Goal: Task Accomplishment & Management: Use online tool/utility

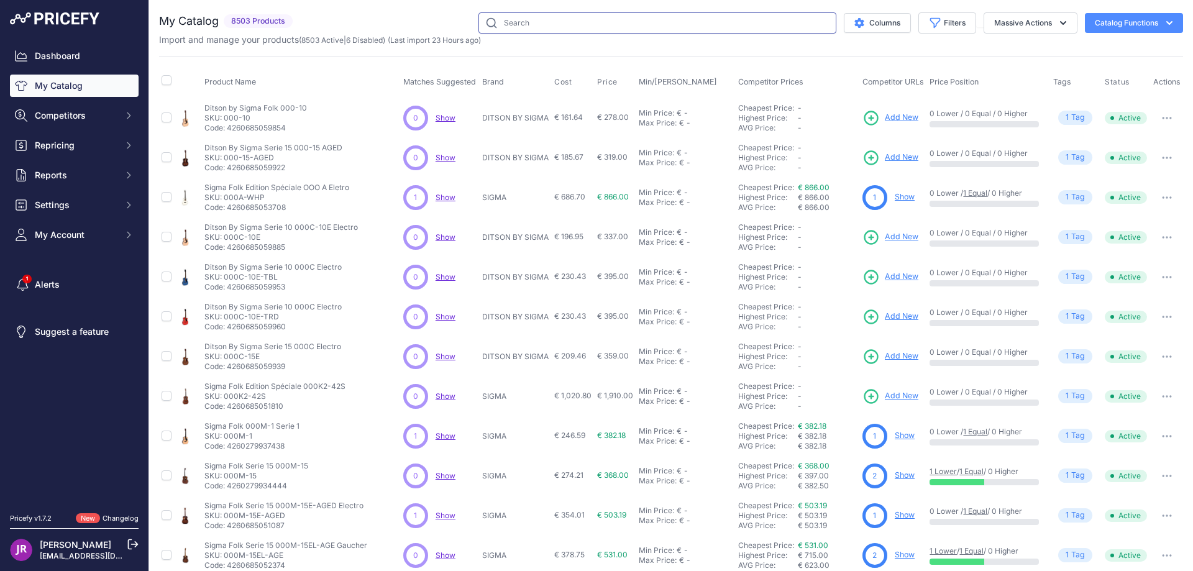
click at [508, 16] on input "text" at bounding box center [657, 22] width 358 height 21
type input "prc22ceba2"
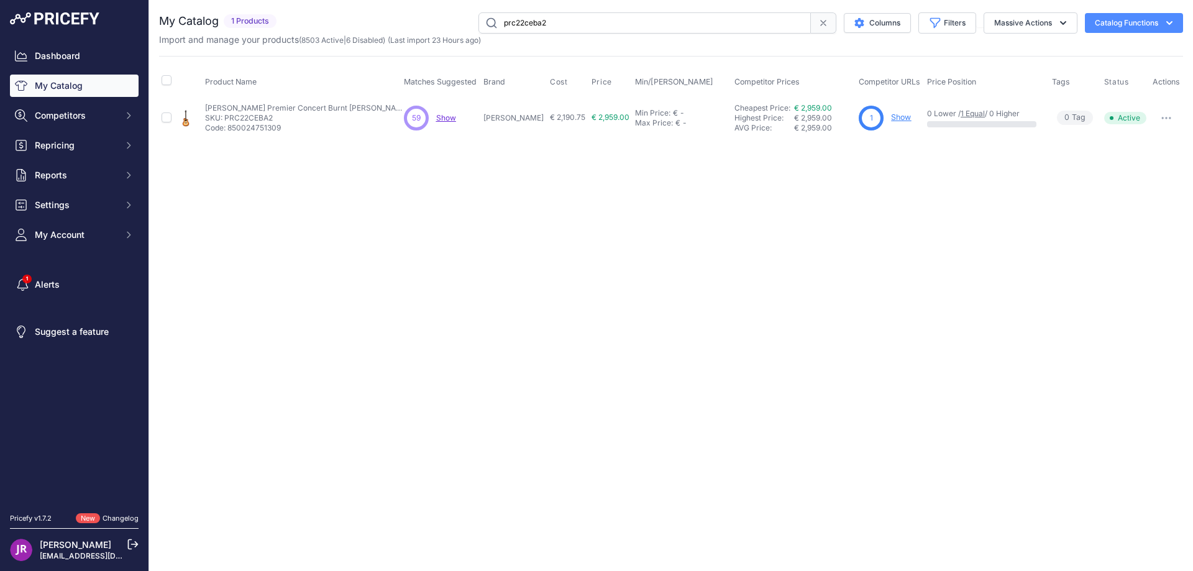
click at [898, 118] on link "Show" at bounding box center [901, 116] width 20 height 9
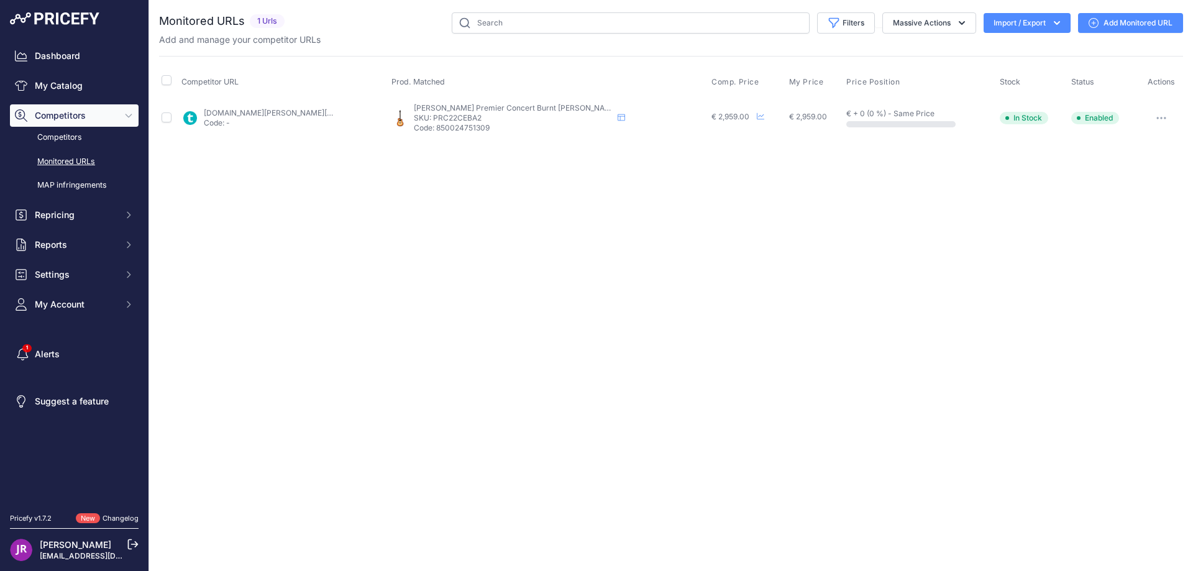
click at [1162, 113] on button "button" at bounding box center [1161, 117] width 25 height 17
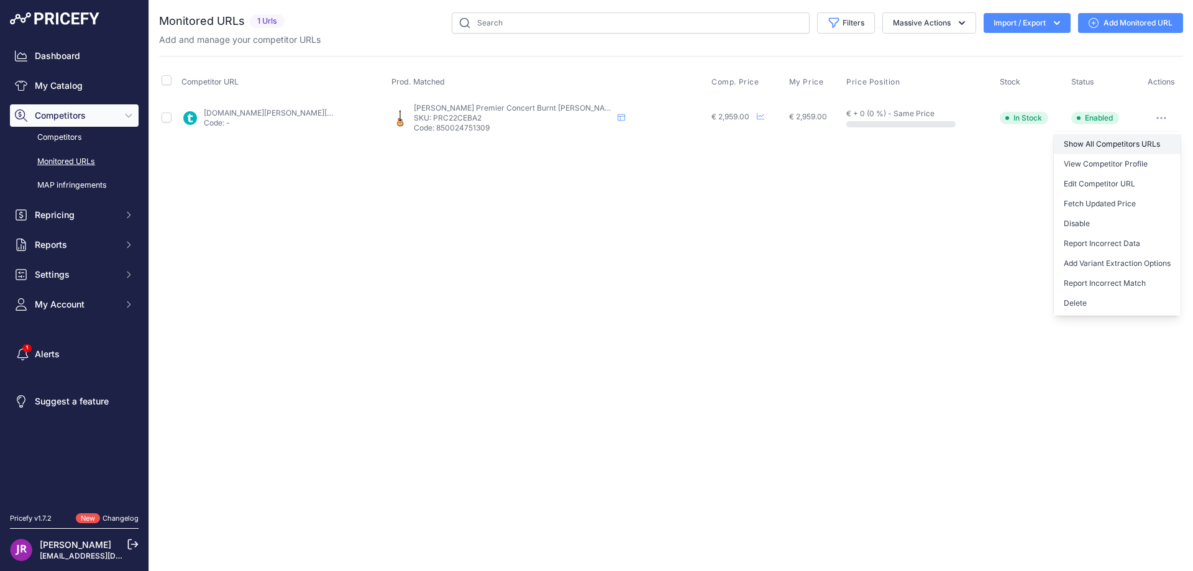
click at [1087, 145] on link "Show All Competitors URLs" at bounding box center [1116, 144] width 127 height 20
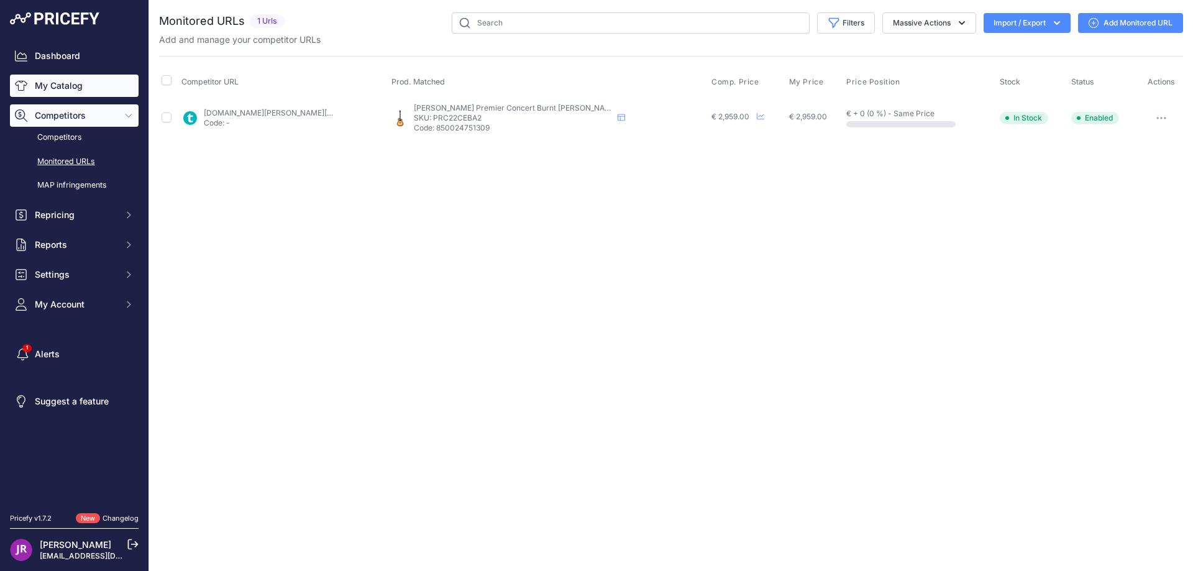
click at [78, 86] on link "My Catalog" at bounding box center [74, 86] width 129 height 22
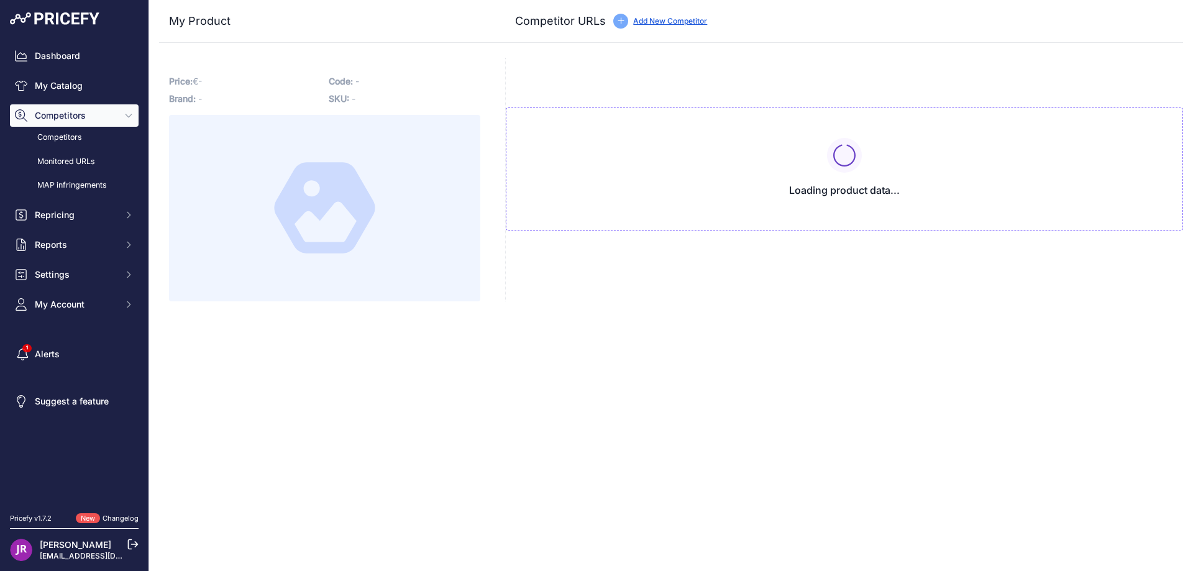
type input "[DOMAIN_NAME][URL]"
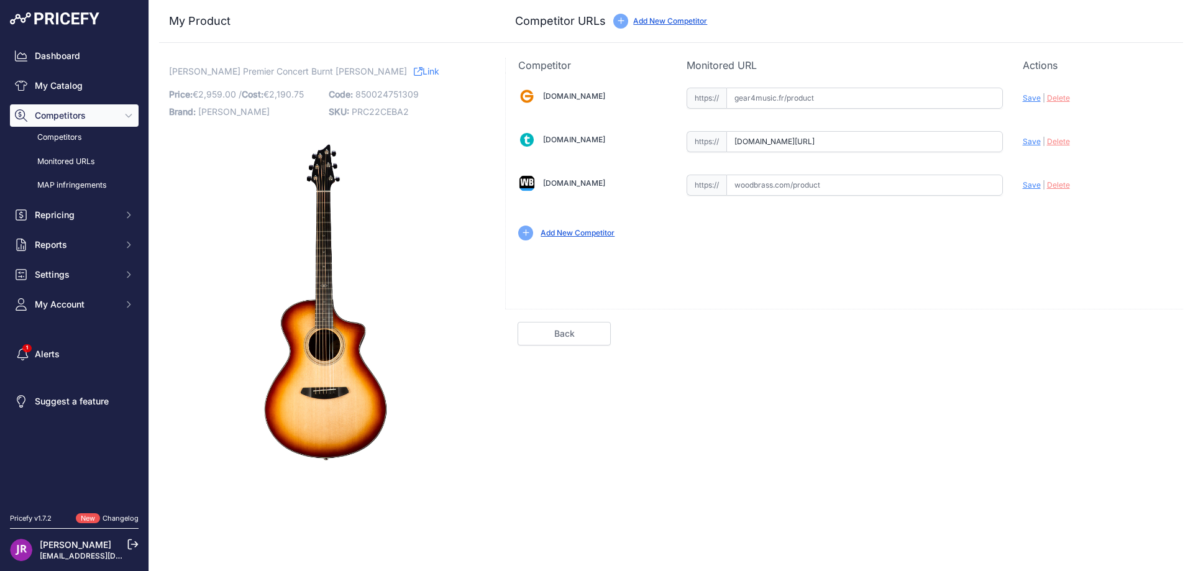
click at [366, 109] on span "PRC22CEBA2" at bounding box center [380, 111] width 57 height 11
copy span "PRC22CEBA2"
drag, startPoint x: 730, startPoint y: 142, endPoint x: 1040, endPoint y: 161, distance: 310.6
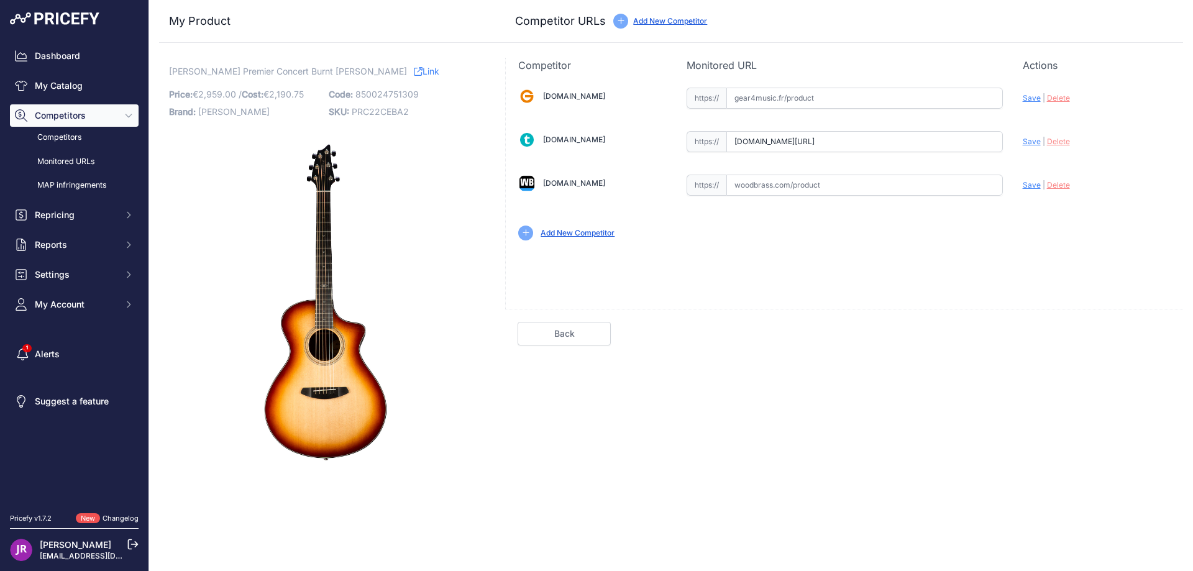
click at [1040, 161] on div "[DOMAIN_NAME] Valid Invalid" at bounding box center [844, 163] width 677 height 180
click at [378, 113] on span "PRC22CEBA2" at bounding box center [380, 111] width 57 height 11
copy span "PRC22CEBA2"
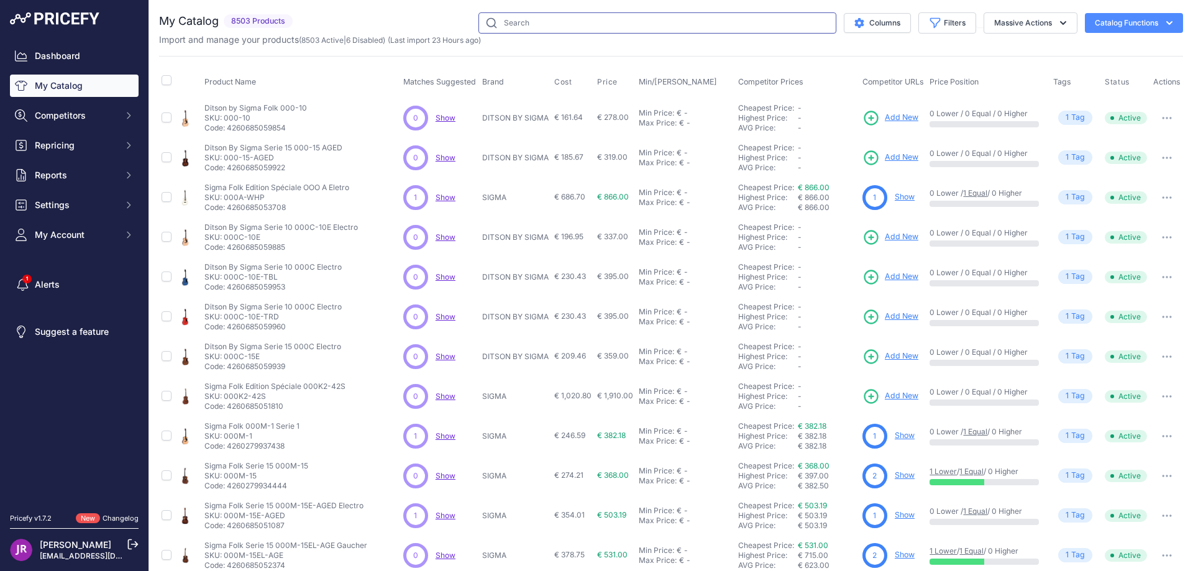
click at [525, 23] on input "text" at bounding box center [657, 22] width 358 height 21
paste input "pg-2r"
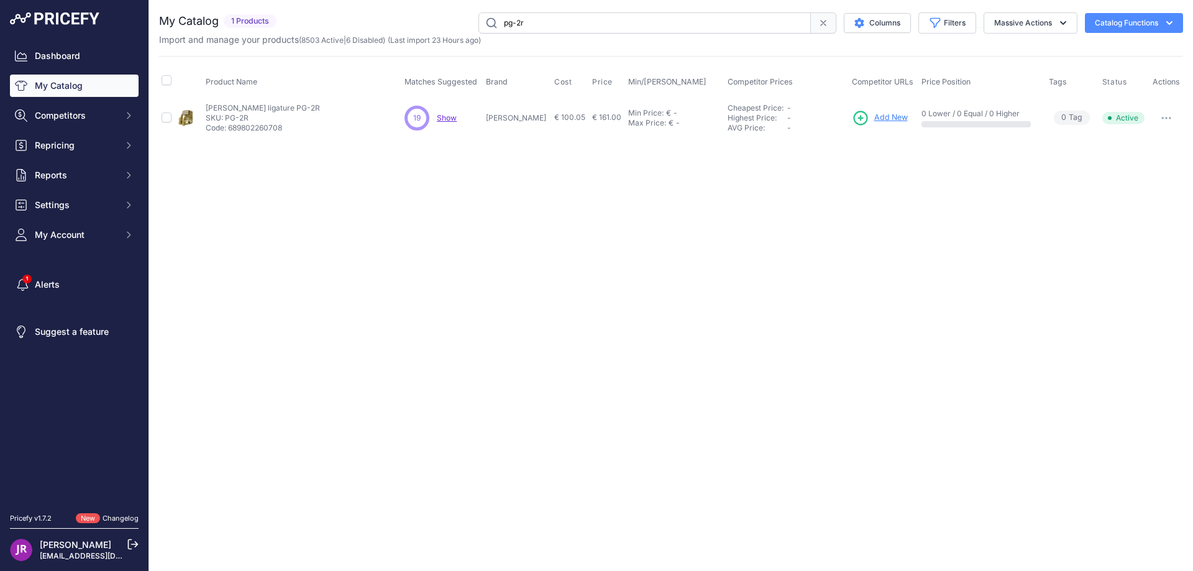
click at [534, 24] on input "pg-2r" at bounding box center [644, 22] width 332 height 21
drag, startPoint x: 527, startPoint y: 26, endPoint x: 483, endPoint y: 26, distance: 43.5
click at [483, 26] on input "pg-2m" at bounding box center [644, 22] width 332 height 21
type input "pfi22cea"
click at [240, 116] on p "SKU: PFI22CEA" at bounding box center [289, 118] width 166 height 10
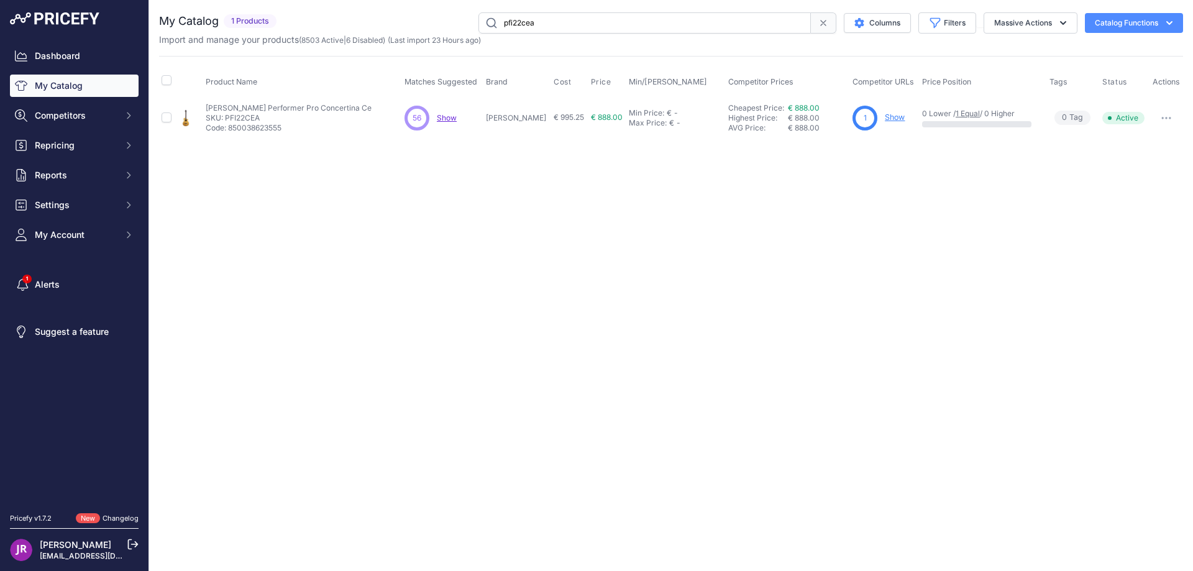
click at [240, 116] on p "SKU: PFI22CEA" at bounding box center [289, 118] width 166 height 10
copy p "PFI22CEA"
click at [885, 117] on link "Show" at bounding box center [895, 116] width 20 height 9
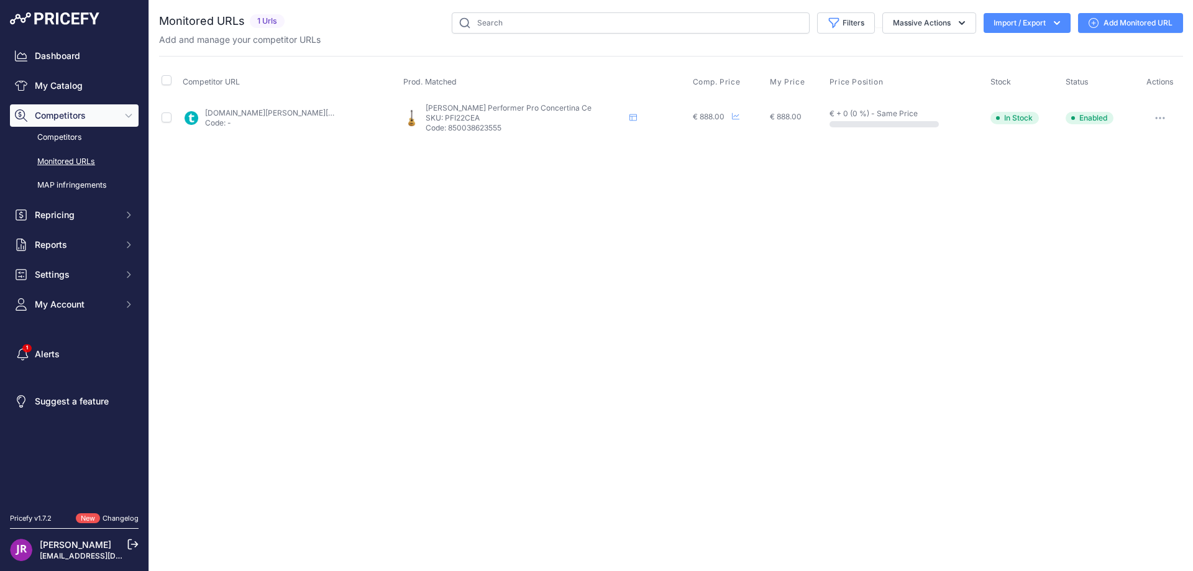
click at [1155, 116] on button "button" at bounding box center [1159, 117] width 25 height 17
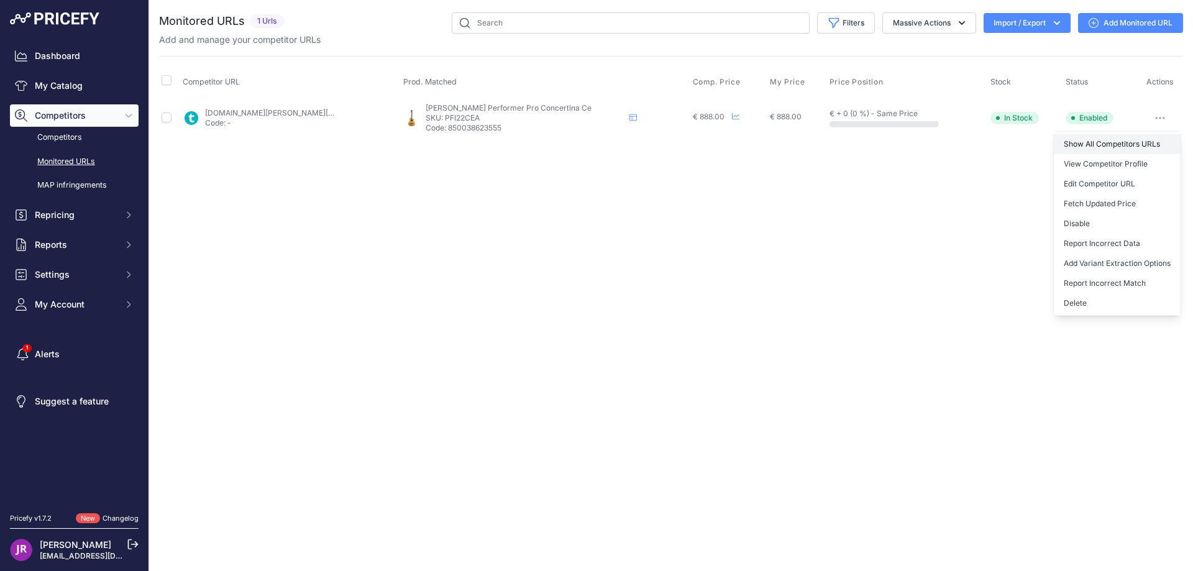
click at [1096, 140] on link "Show All Competitors URLs" at bounding box center [1116, 144] width 127 height 20
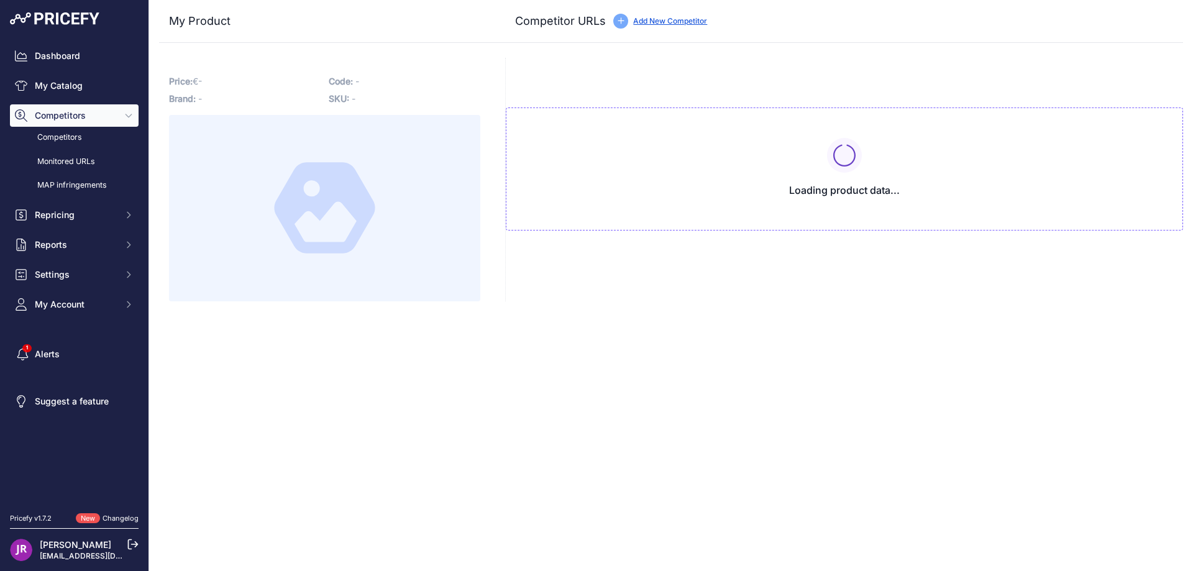
type input "[DOMAIN_NAME][URL]"
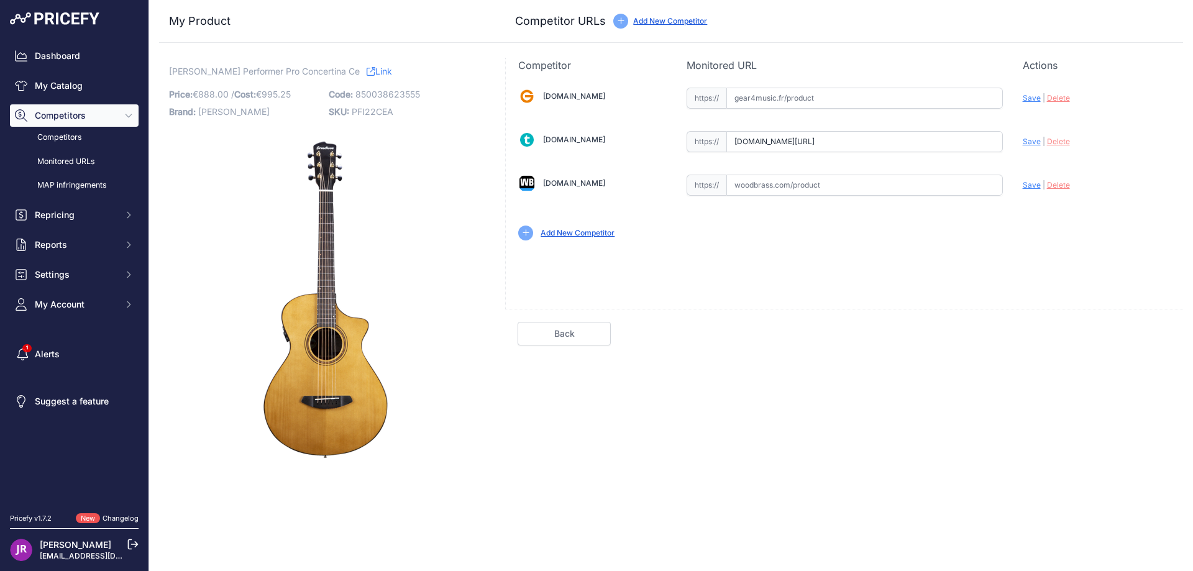
scroll to position [0, 63]
drag, startPoint x: 732, startPoint y: 139, endPoint x: 1060, endPoint y: 152, distance: 327.6
click at [1060, 152] on div "[DOMAIN_NAME] Valid Invalid" at bounding box center [844, 163] width 677 height 180
